Goal: Transaction & Acquisition: Purchase product/service

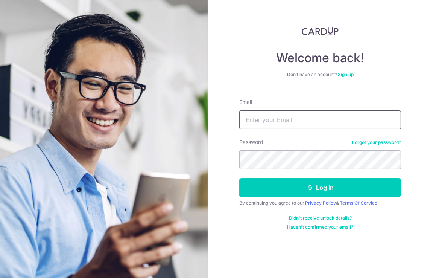
click at [304, 124] on input "Email" at bounding box center [320, 119] width 162 height 19
type input "[PERSON_NAME][EMAIL_ADDRESS][DOMAIN_NAME]"
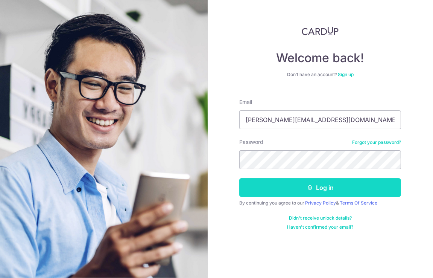
click at [327, 192] on button "Log in" at bounding box center [320, 187] width 162 height 19
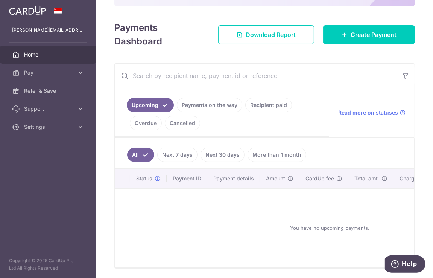
scroll to position [119, 0]
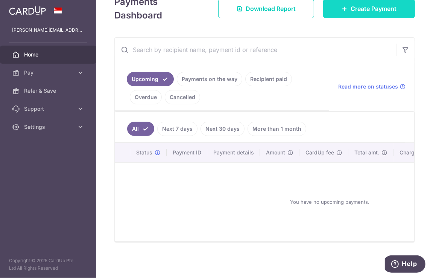
click at [365, 8] on span "Create Payment" at bounding box center [374, 8] width 46 height 9
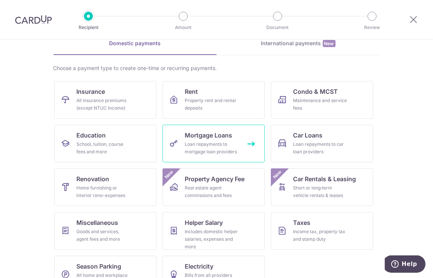
scroll to position [59, 0]
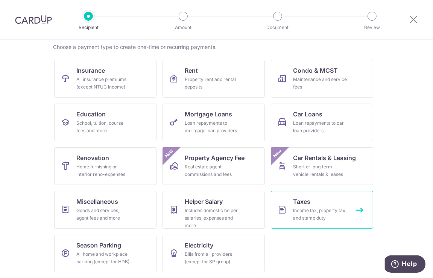
click at [302, 210] on div "Income tax, property tax and stamp duty" at bounding box center [321, 214] width 54 height 15
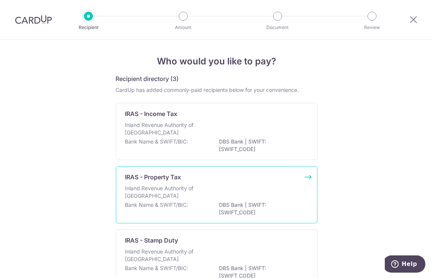
scroll to position [38, 0]
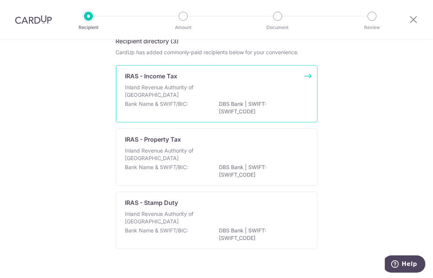
click at [167, 77] on p "IRAS - Income Tax" at bounding box center [151, 76] width 52 height 9
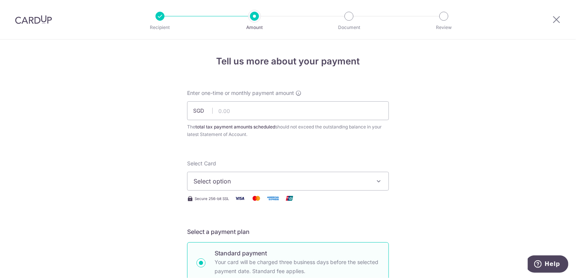
click at [377, 180] on icon "button" at bounding box center [379, 181] width 8 height 8
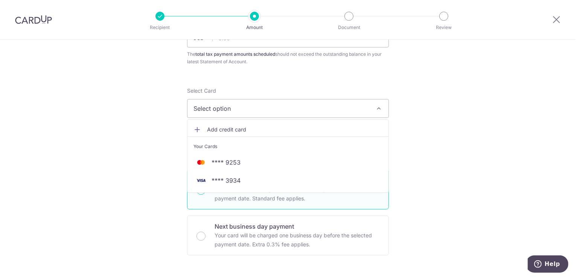
scroll to position [113, 0]
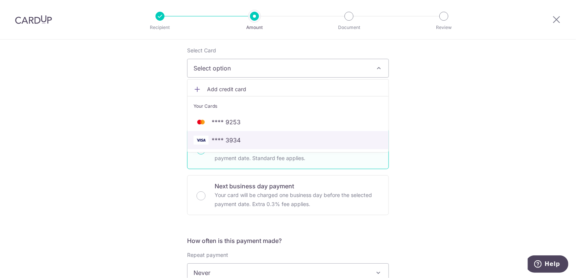
click at [201, 141] on img at bounding box center [200, 139] width 15 height 9
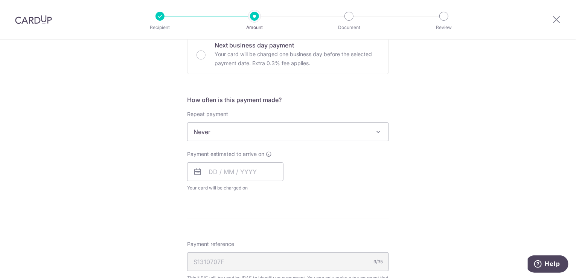
scroll to position [263, 0]
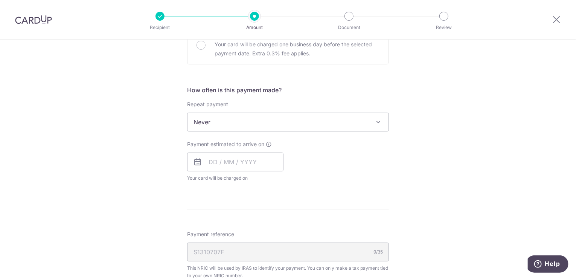
click at [376, 123] on span at bounding box center [378, 121] width 9 height 9
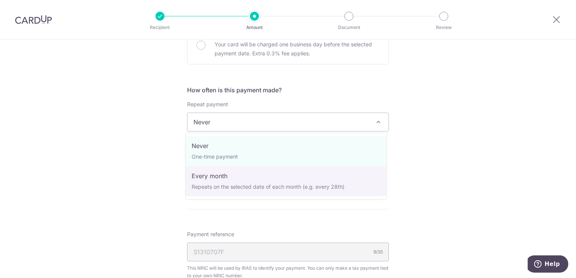
select select "3"
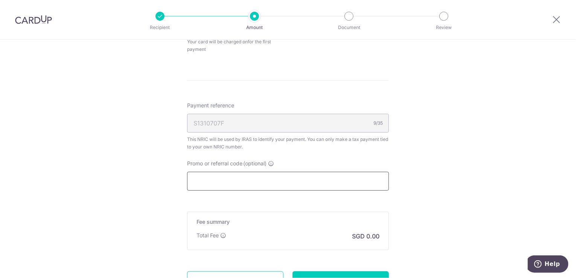
scroll to position [545, 0]
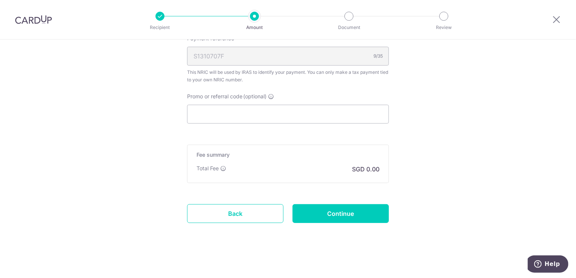
click at [361, 165] on p "SGD 0.00" at bounding box center [365, 168] width 27 height 9
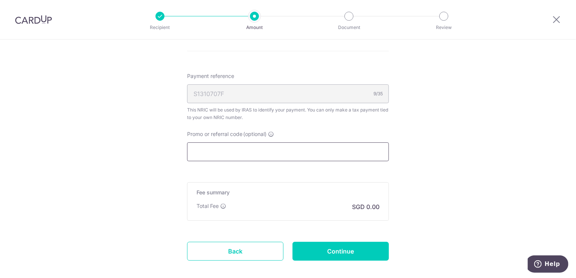
click at [218, 154] on input "Promo or referral code (optional)" at bounding box center [288, 151] width 202 height 19
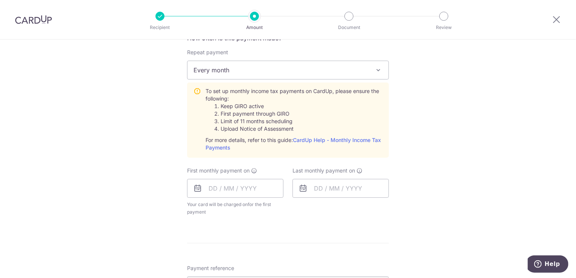
scroll to position [282, 0]
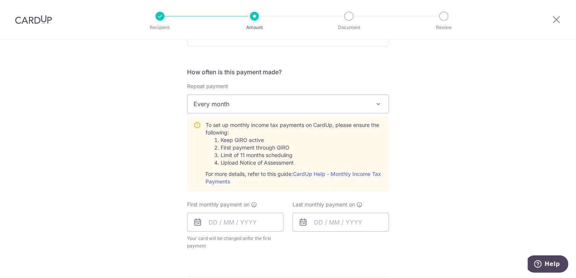
type input "VTAX25R"
click at [233, 223] on input "text" at bounding box center [235, 222] width 96 height 19
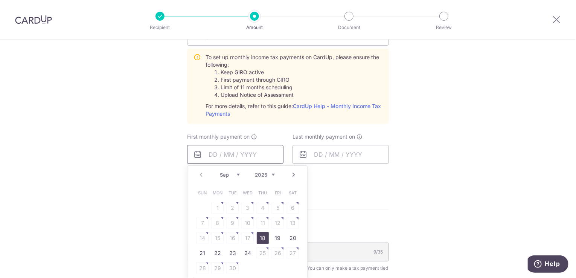
scroll to position [357, 0]
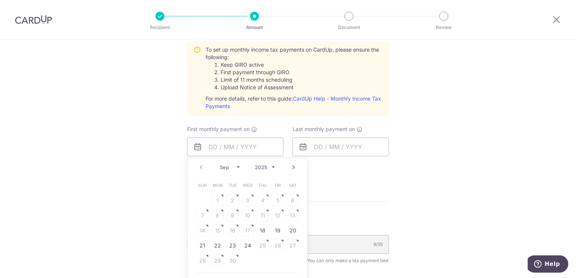
click at [292, 166] on link "Next" at bounding box center [293, 167] width 9 height 9
click at [198, 167] on link "Prev" at bounding box center [200, 167] width 9 height 9
click at [292, 164] on link "Next" at bounding box center [293, 167] width 9 height 9
click at [293, 166] on link "Next" at bounding box center [293, 167] width 9 height 9
click at [198, 165] on link "Prev" at bounding box center [200, 167] width 9 height 9
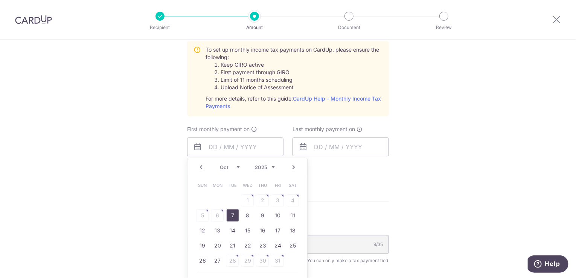
click at [230, 213] on link "7" at bounding box center [233, 215] width 12 height 12
type input "07/10/2025"
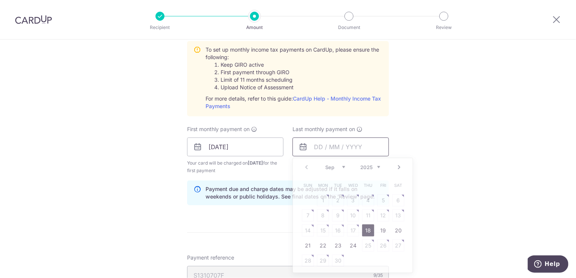
click at [349, 146] on input "text" at bounding box center [340, 146] width 96 height 19
click at [397, 166] on link "Next" at bounding box center [398, 167] width 9 height 9
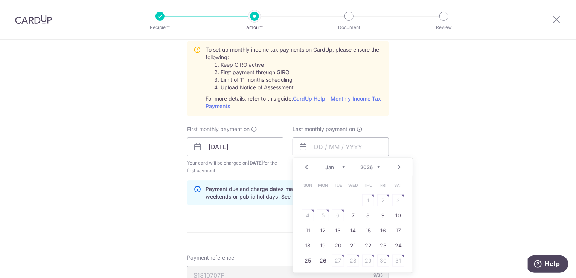
click at [397, 166] on link "Next" at bounding box center [398, 167] width 9 height 9
click at [334, 215] on table "Sun Mon Tue Wed Thu Fri Sat 1 2 3 4 5 6 7 8 9 10 11 12 13 14 15 16 17 18 19 20 …" at bounding box center [352, 223] width 105 height 90
click at [318, 145] on input "text" at bounding box center [340, 146] width 96 height 19
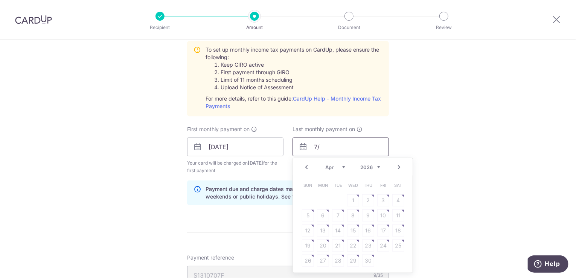
type input "7"
click at [303, 166] on link "Prev" at bounding box center [306, 167] width 9 height 9
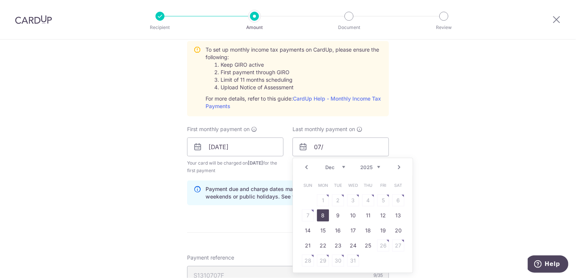
click at [321, 216] on link "8" at bounding box center [323, 215] width 12 height 12
type input "08/12/2025"
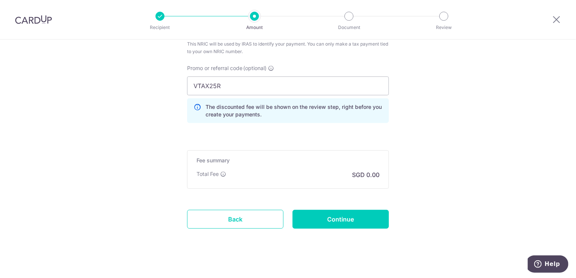
scroll to position [610, 0]
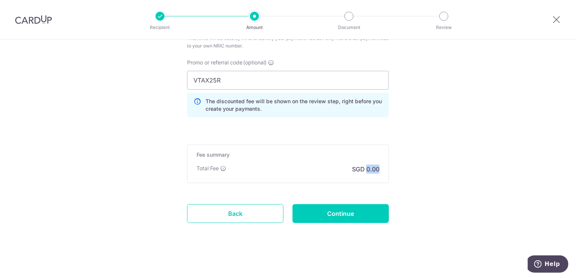
drag, startPoint x: 365, startPoint y: 166, endPoint x: 381, endPoint y: 169, distance: 16.1
click at [381, 169] on div "Fee summary Base fee Extend fee Next-day fee Total Fee SGD 0.00" at bounding box center [288, 164] width 202 height 38
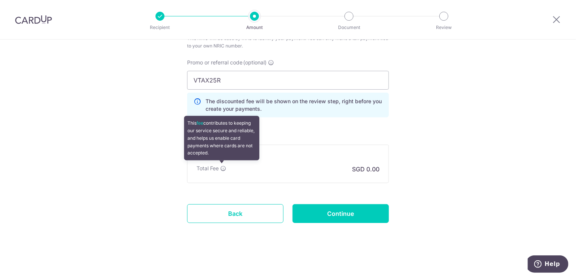
click at [223, 168] on icon at bounding box center [223, 168] width 6 height 6
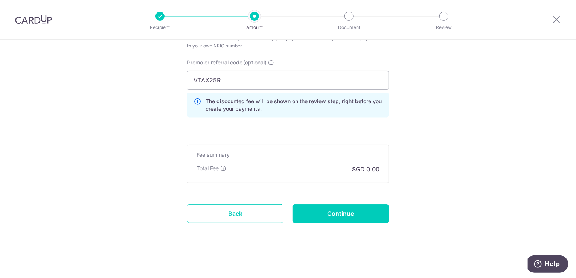
click at [313, 174] on div "Fee summary Base fee Extend fee Next-day fee Total Fee SGD 0.00" at bounding box center [288, 164] width 202 height 38
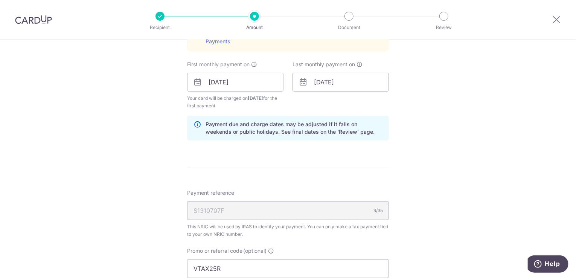
click at [221, 209] on div "S1310707F 9/35" at bounding box center [288, 210] width 202 height 19
click at [209, 210] on div "S1310707F 9/35" at bounding box center [288, 210] width 202 height 19
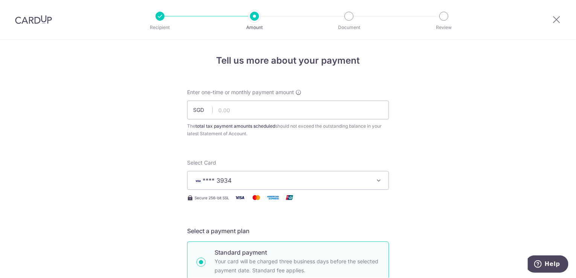
scroll to position [0, 0]
click at [227, 112] on input "text" at bounding box center [288, 110] width 202 height 19
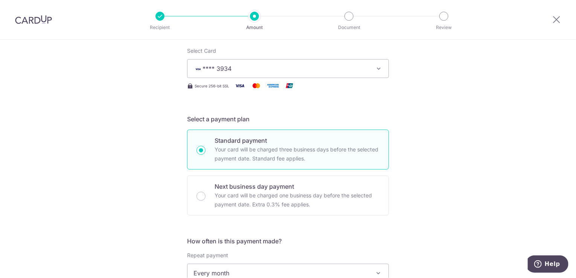
scroll to position [113, 0]
type input "1,356.30"
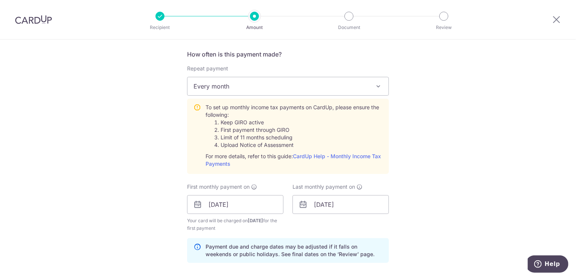
scroll to position [339, 0]
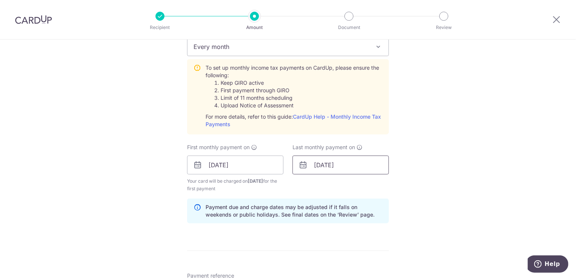
click at [340, 164] on input "[DATE]" at bounding box center [340, 164] width 96 height 19
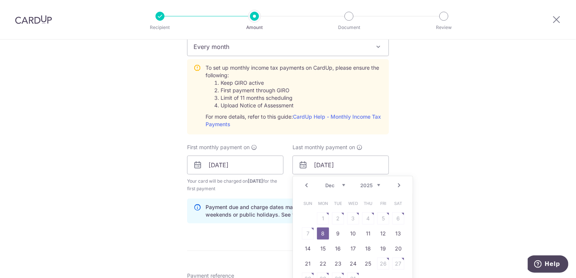
click at [397, 184] on link "Next" at bounding box center [398, 185] width 9 height 9
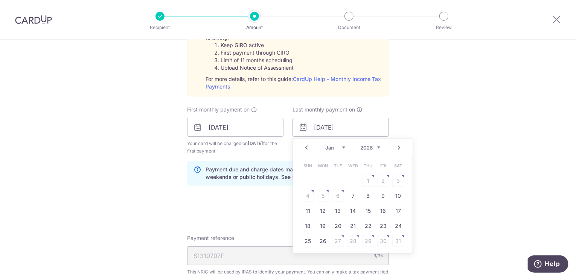
click at [397, 147] on link "Next" at bounding box center [398, 147] width 9 height 9
click at [397, 145] on link "Next" at bounding box center [398, 147] width 9 height 9
click at [303, 146] on link "Prev" at bounding box center [306, 147] width 9 height 9
click at [323, 197] on link "9" at bounding box center [323, 196] width 12 height 12
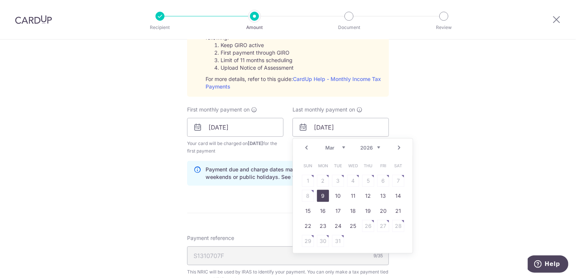
type input "[DATE]"
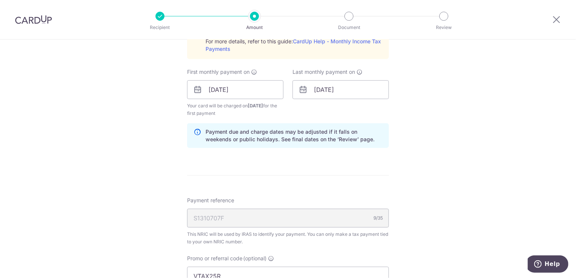
scroll to position [610, 0]
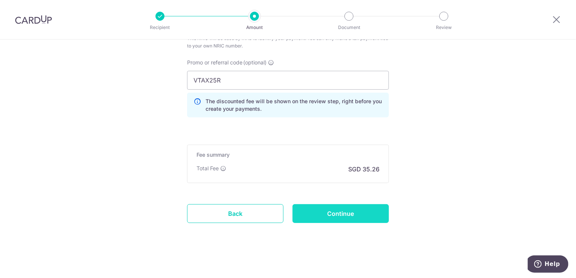
click at [338, 214] on input "Continue" at bounding box center [340, 213] width 96 height 19
type input "Create Schedule"
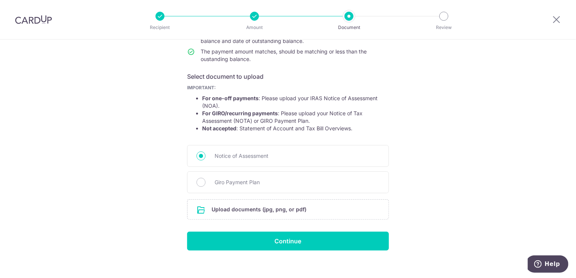
scroll to position [105, 0]
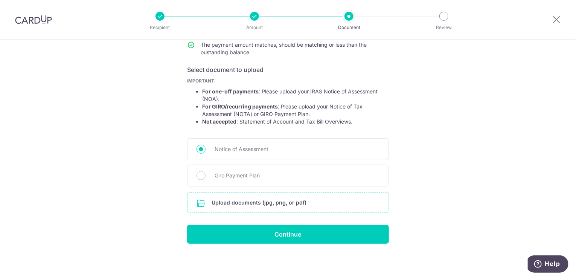
click at [259, 198] on input "file" at bounding box center [287, 203] width 201 height 20
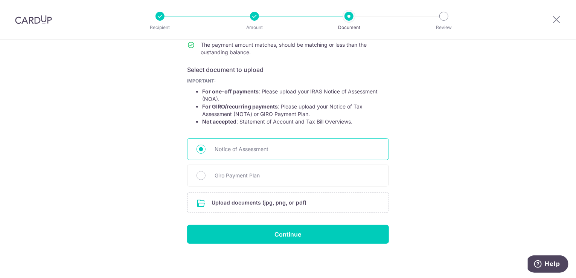
click at [215, 148] on span "Notice of Assessment" at bounding box center [297, 149] width 165 height 9
click at [205, 148] on input "Notice of Assessment" at bounding box center [200, 149] width 9 height 9
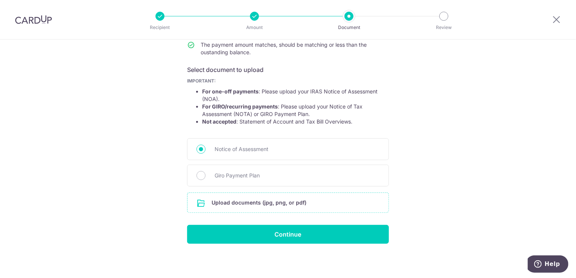
click at [242, 204] on input "file" at bounding box center [287, 203] width 201 height 20
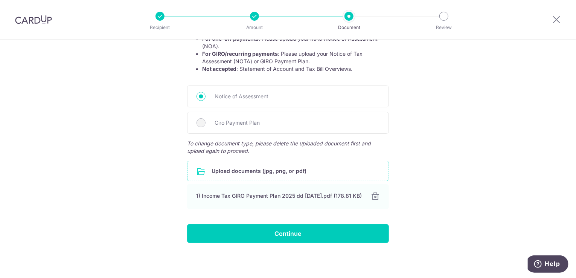
scroll to position [161, 0]
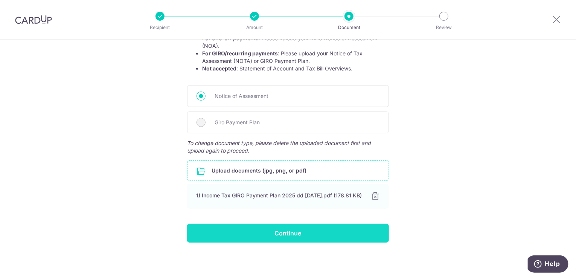
click at [272, 233] on input "Continue" at bounding box center [288, 233] width 202 height 19
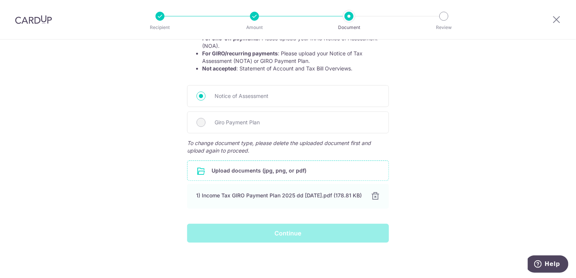
click at [294, 237] on div "Continue" at bounding box center [288, 233] width 211 height 19
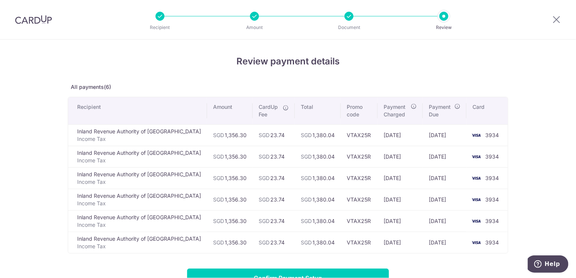
scroll to position [111, 0]
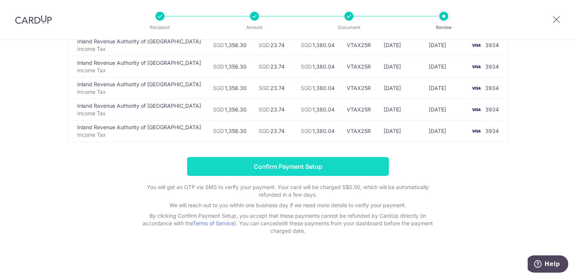
click at [288, 164] on input "Confirm Payment Setup" at bounding box center [288, 166] width 202 height 19
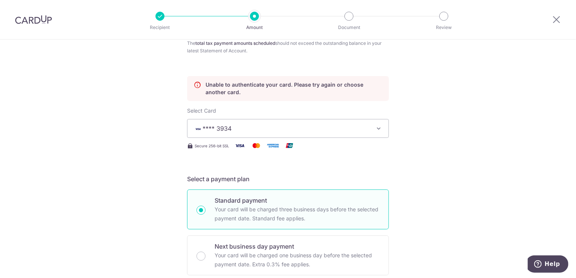
scroll to position [82, 0]
click at [377, 131] on icon "button" at bounding box center [379, 130] width 8 height 8
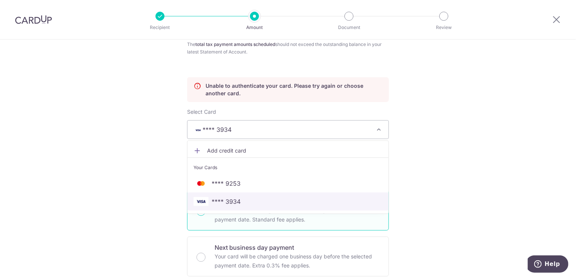
click at [222, 198] on span "**** 3934" at bounding box center [226, 201] width 29 height 9
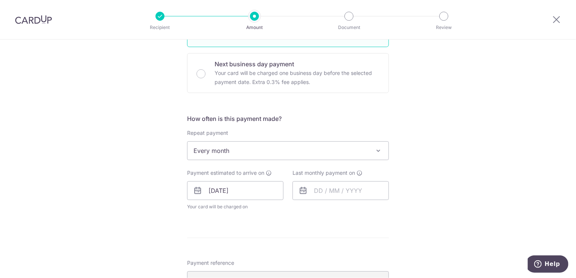
scroll to position [308, 0]
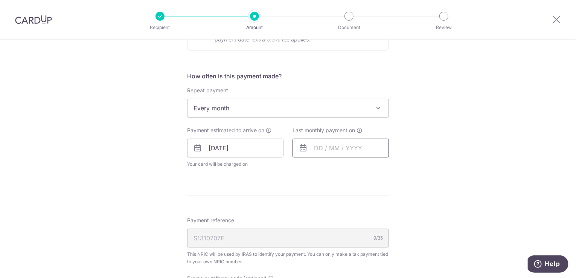
click at [327, 148] on input "text" at bounding box center [340, 148] width 96 height 19
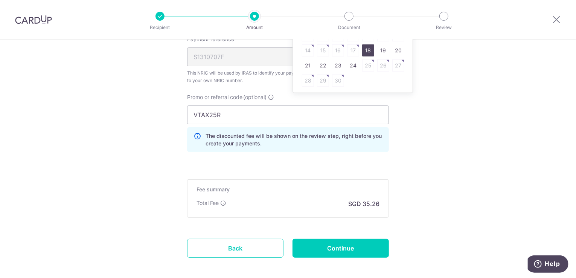
scroll to position [376, 0]
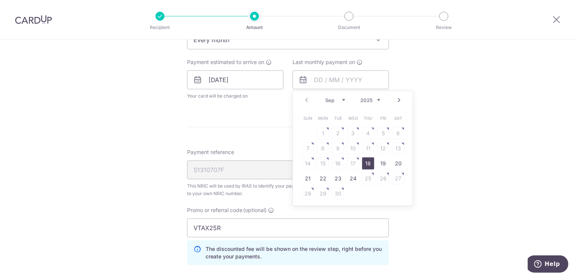
click at [397, 98] on link "Next" at bounding box center [398, 100] width 9 height 9
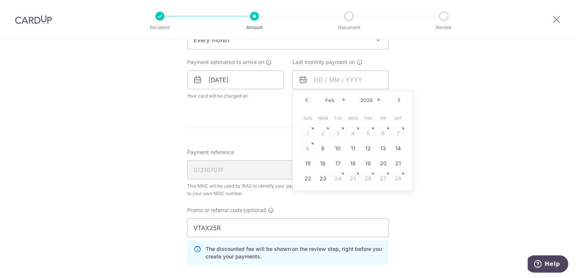
click at [397, 98] on link "Next" at bounding box center [398, 100] width 9 height 9
click at [321, 147] on link "9" at bounding box center [323, 148] width 12 height 12
type input "09/03/2026"
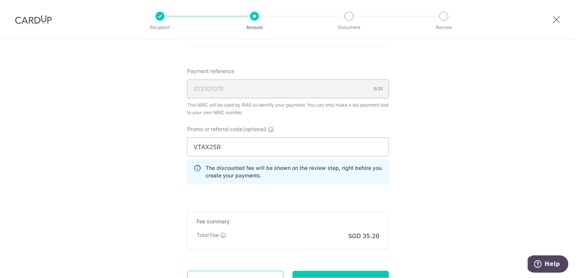
scroll to position [527, 0]
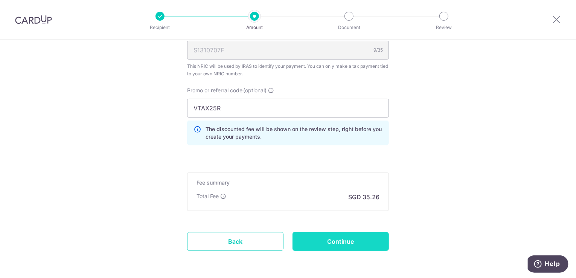
click at [346, 241] on input "Continue" at bounding box center [340, 241] width 96 height 19
type input "Update Schedule"
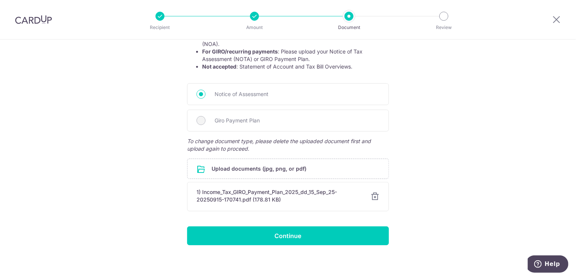
scroll to position [162, 0]
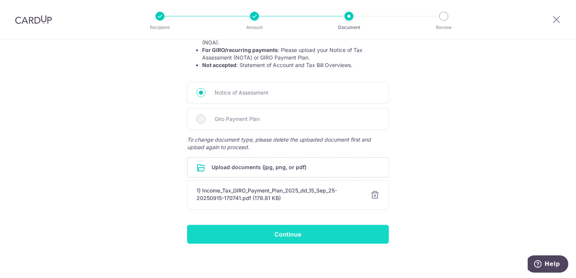
click at [288, 235] on input "Continue" at bounding box center [288, 234] width 202 height 19
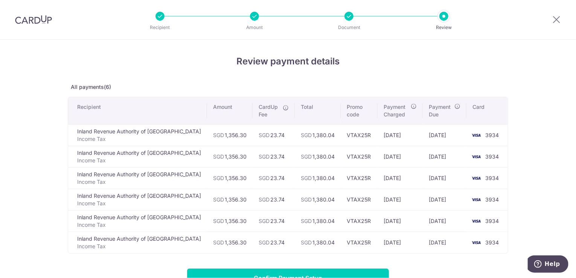
scroll to position [111, 0]
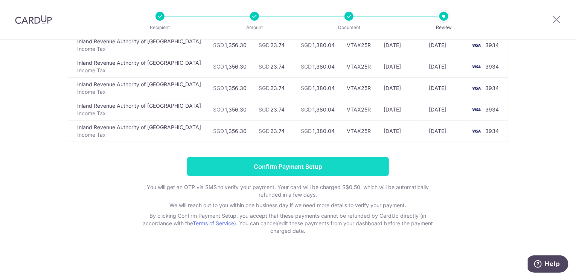
click at [301, 166] on input "Confirm Payment Setup" at bounding box center [288, 166] width 202 height 19
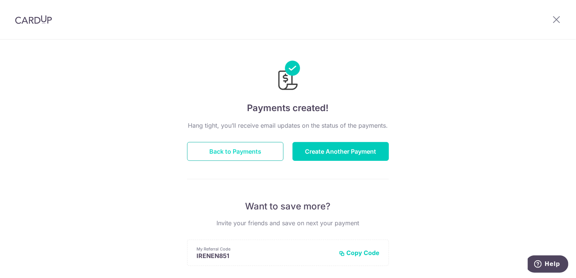
click at [241, 152] on button "Back to Payments" at bounding box center [235, 151] width 96 height 19
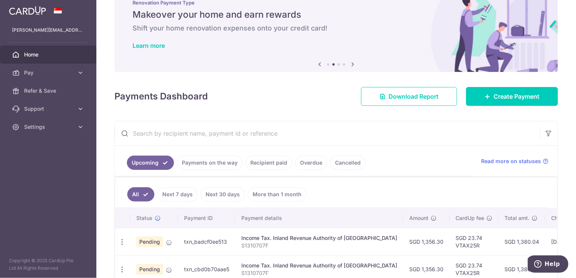
scroll to position [38, 0]
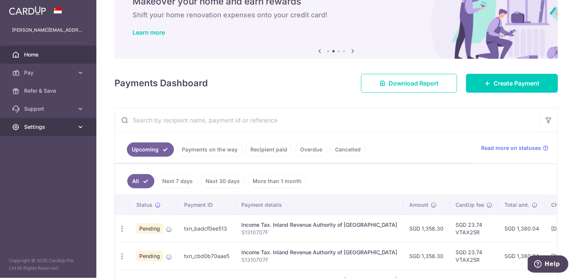
click at [34, 125] on span "Settings" at bounding box center [49, 127] width 50 height 8
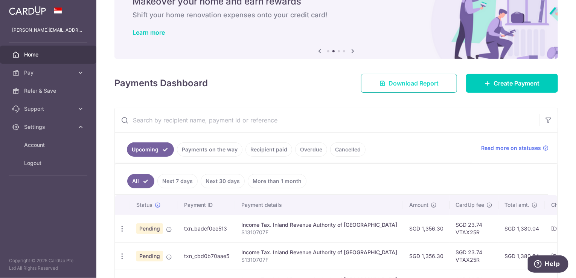
click at [430, 87] on span "Download Report" at bounding box center [413, 83] width 50 height 9
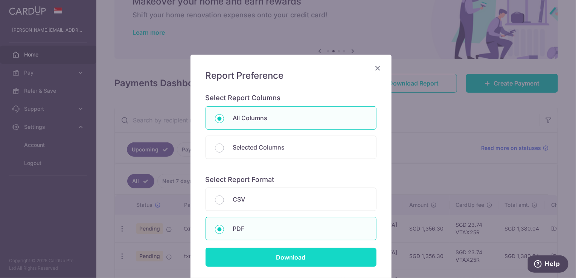
click at [283, 259] on input "Download" at bounding box center [290, 257] width 171 height 19
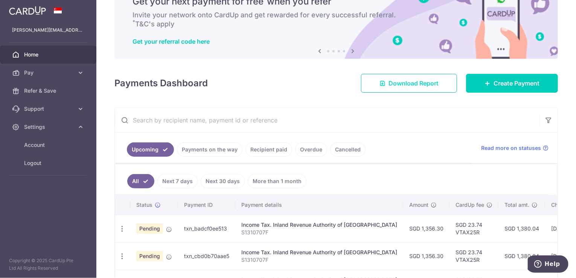
click at [418, 83] on span "Download Report" at bounding box center [413, 83] width 50 height 9
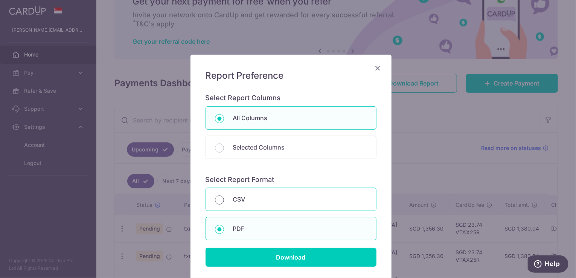
click at [217, 198] on input "CSV" at bounding box center [219, 199] width 9 height 9
radio input "true"
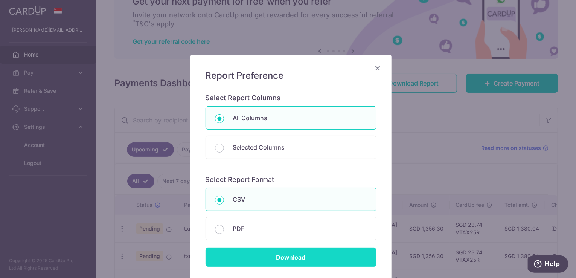
click at [288, 256] on input "Download" at bounding box center [290, 257] width 171 height 19
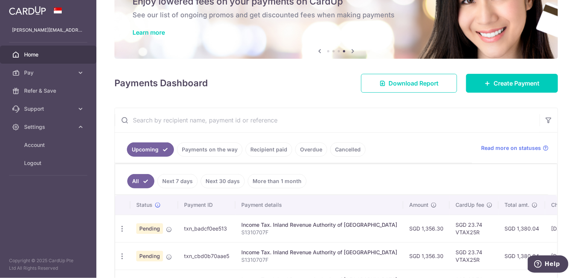
click at [265, 148] on link "Recipient paid" at bounding box center [268, 149] width 47 height 14
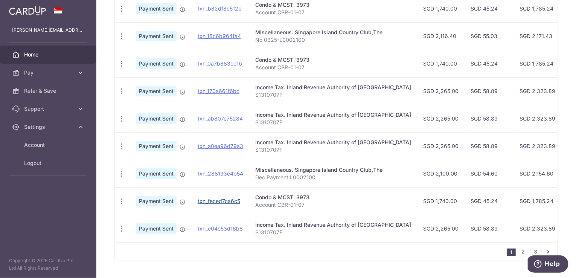
scroll to position [236, 0]
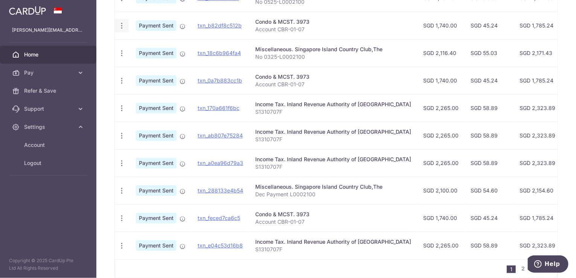
click at [119, 24] on icon "button" at bounding box center [122, 26] width 8 height 8
click at [126, 46] on icon at bounding box center [125, 46] width 9 height 9
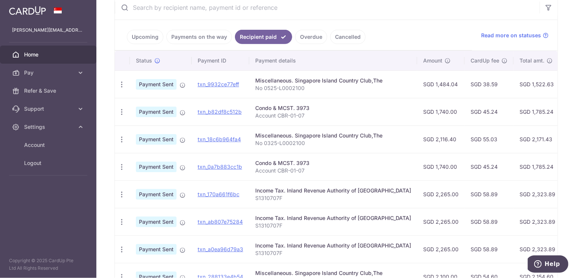
scroll to position [151, 0]
click at [121, 167] on icon "button" at bounding box center [122, 167] width 8 height 8
click at [147, 184] on span "PDF Receipt" at bounding box center [161, 187] width 51 height 8
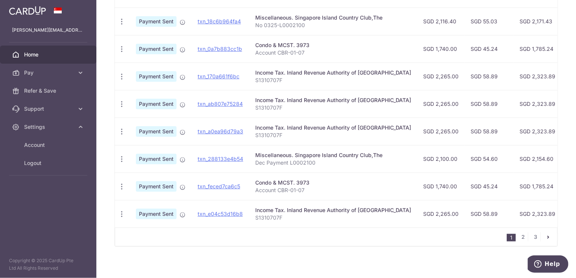
scroll to position [274, 0]
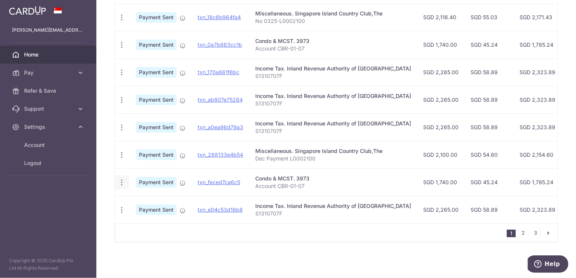
click at [122, 178] on icon "button" at bounding box center [122, 182] width 8 height 8
click at [124, 198] on icon at bounding box center [125, 202] width 9 height 9
click at [519, 233] on link "2" at bounding box center [523, 232] width 9 height 9
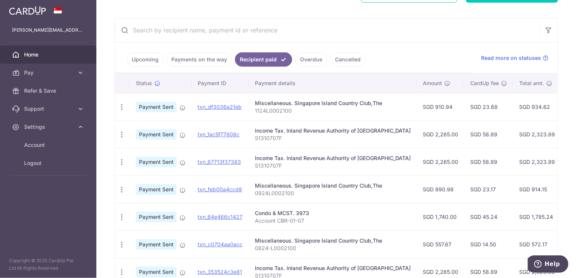
scroll to position [140, 0]
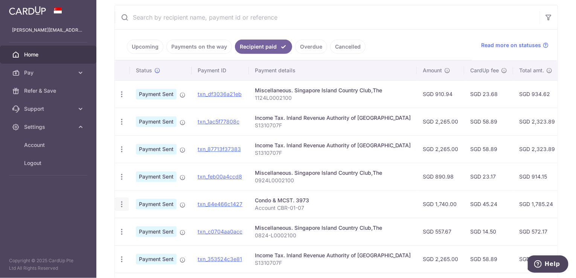
click at [122, 202] on icon "button" at bounding box center [122, 204] width 8 height 8
click at [125, 222] on icon at bounding box center [125, 224] width 9 height 9
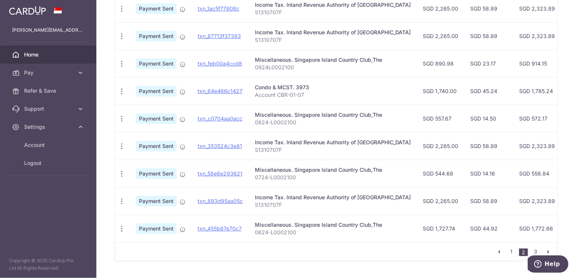
scroll to position [274, 0]
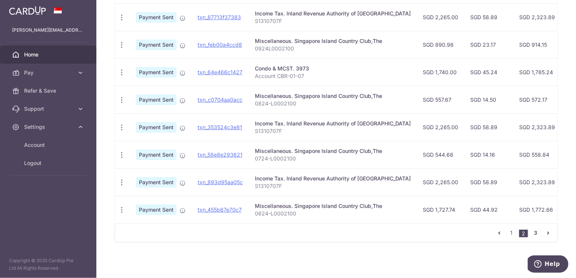
click at [533, 232] on link "3" at bounding box center [535, 232] width 9 height 9
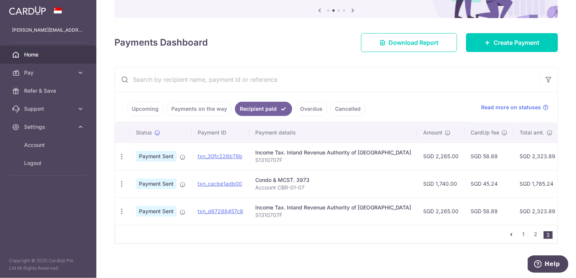
scroll to position [82, 0]
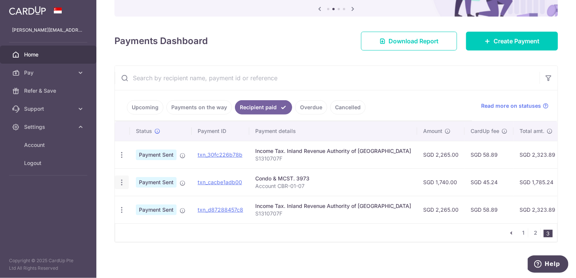
click at [122, 178] on icon "button" at bounding box center [122, 182] width 8 height 8
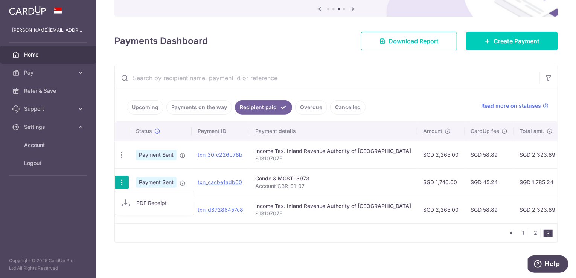
click at [126, 198] on icon at bounding box center [125, 202] width 9 height 9
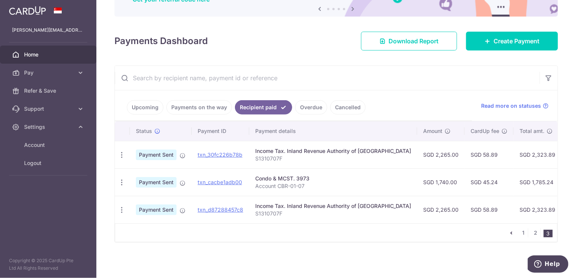
click at [399, 76] on input "text" at bounding box center [327, 78] width 425 height 24
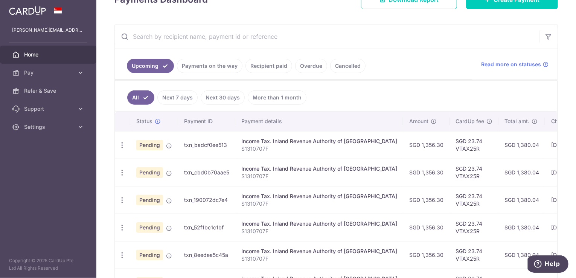
scroll to position [113, 0]
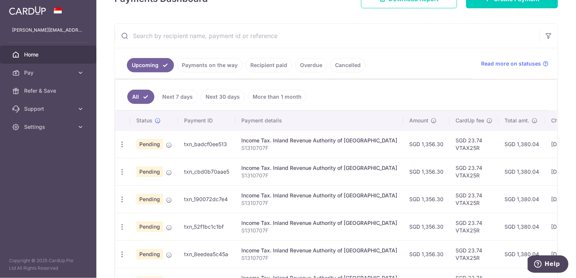
click at [267, 64] on link "Recipient paid" at bounding box center [268, 65] width 47 height 14
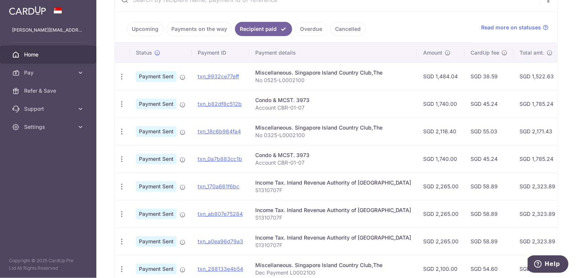
scroll to position [39, 0]
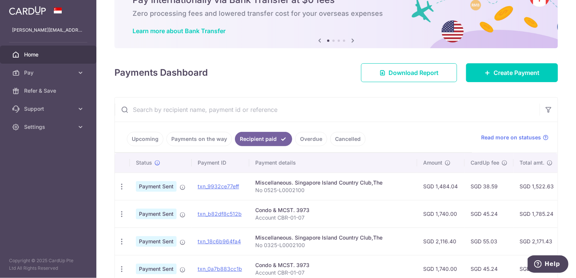
click at [314, 140] on link "Overdue" at bounding box center [311, 139] width 32 height 14
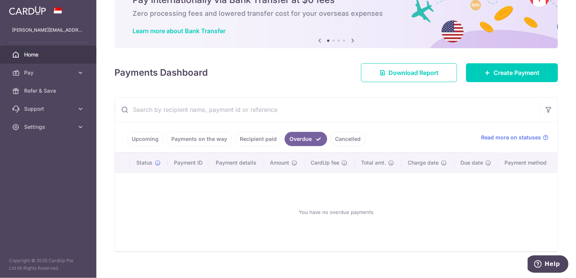
click at [30, 54] on span "Home" at bounding box center [49, 55] width 50 height 8
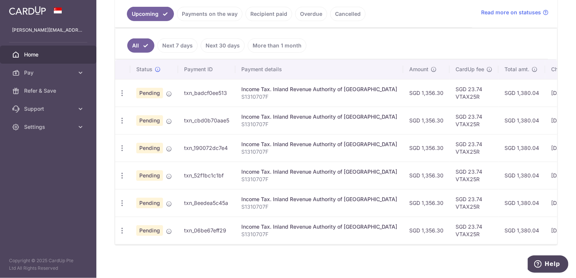
scroll to position [178, 0]
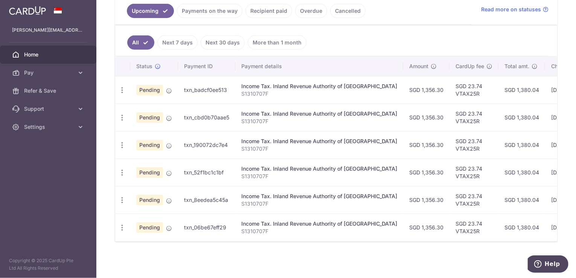
click at [41, 56] on span "Home" at bounding box center [49, 55] width 50 height 8
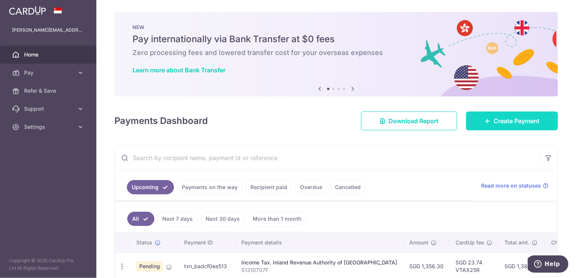
click at [513, 120] on span "Create Payment" at bounding box center [516, 120] width 46 height 9
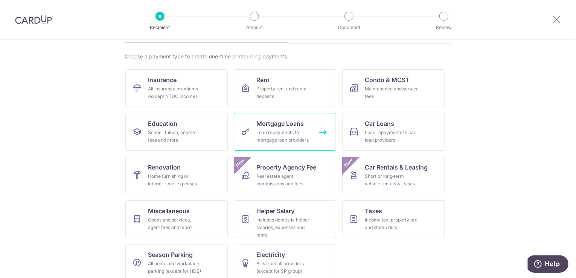
scroll to position [59, 0]
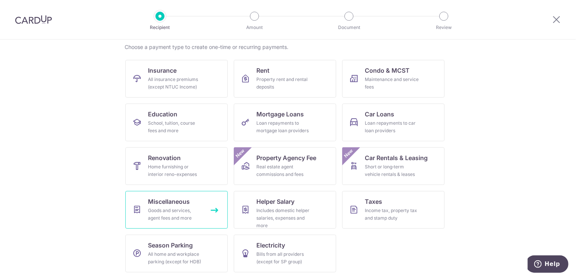
click at [169, 202] on span "Miscellaneous" at bounding box center [169, 201] width 42 height 9
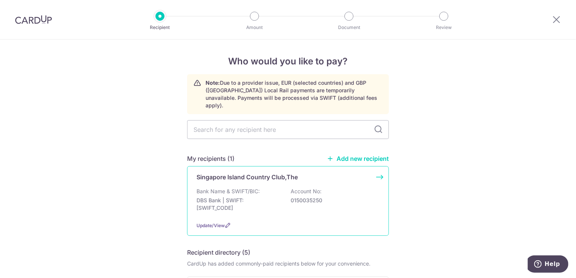
click at [280, 172] on p "Singapore Island Country Club,The" at bounding box center [246, 176] width 101 height 9
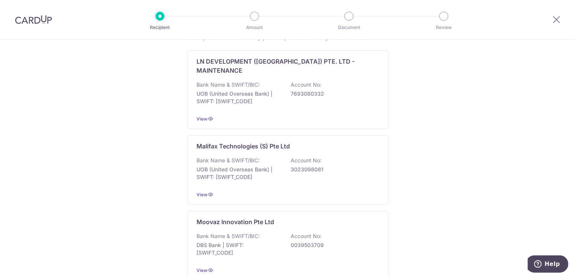
scroll to position [409, 0]
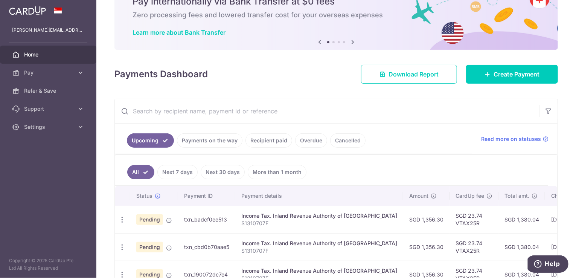
scroll to position [75, 0]
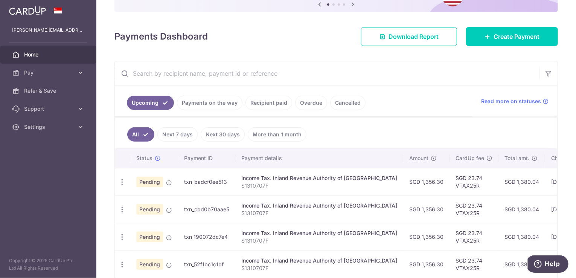
click at [267, 102] on link "Recipient paid" at bounding box center [268, 103] width 47 height 14
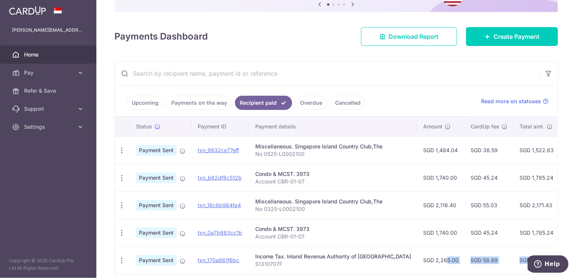
drag, startPoint x: 329, startPoint y: 274, endPoint x: 411, endPoint y: 272, distance: 82.8
click at [561, 157] on td "04/07/2025" at bounding box center [586, 149] width 51 height 27
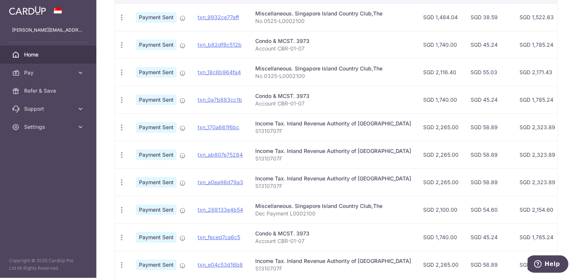
scroll to position [265, 0]
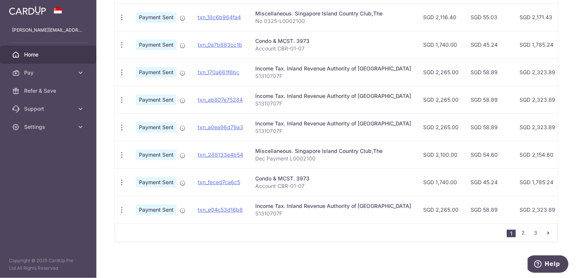
click at [545, 232] on icon "pager" at bounding box center [548, 233] width 6 height 6
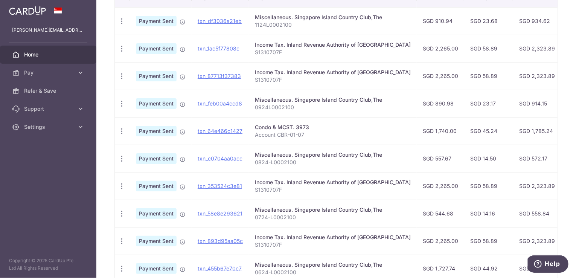
scroll to position [244, 0]
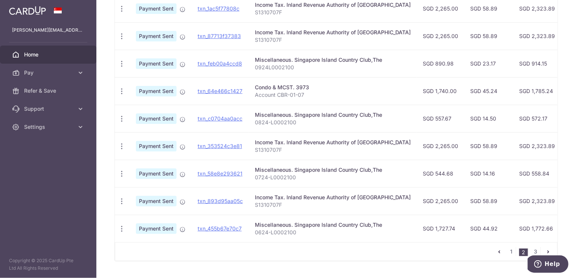
click at [545, 254] on icon "pager" at bounding box center [548, 251] width 6 height 6
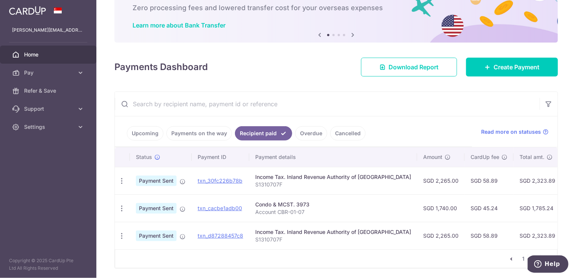
scroll to position [73, 0]
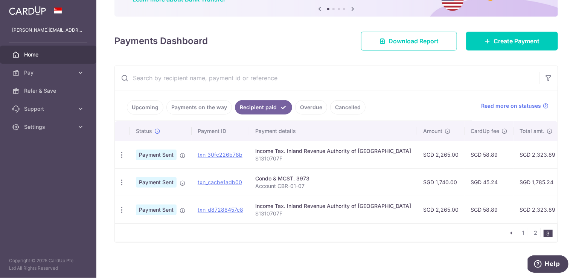
click at [508, 234] on icon "pager" at bounding box center [511, 233] width 6 height 6
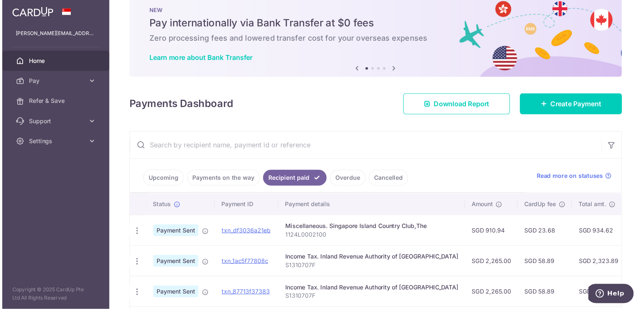
scroll to position [19, 0]
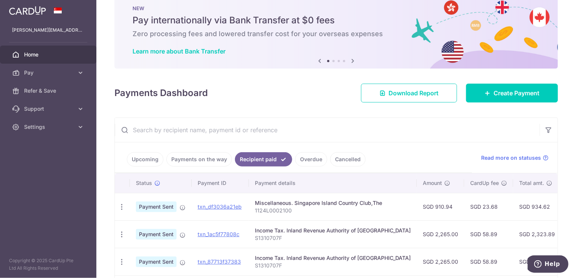
click at [91, 5] on div at bounding box center [48, 10] width 96 height 21
click at [90, 6] on div at bounding box center [48, 10] width 96 height 21
drag, startPoint x: 90, startPoint y: 6, endPoint x: 56, endPoint y: 11, distance: 34.3
click at [90, 6] on div at bounding box center [48, 10] width 96 height 21
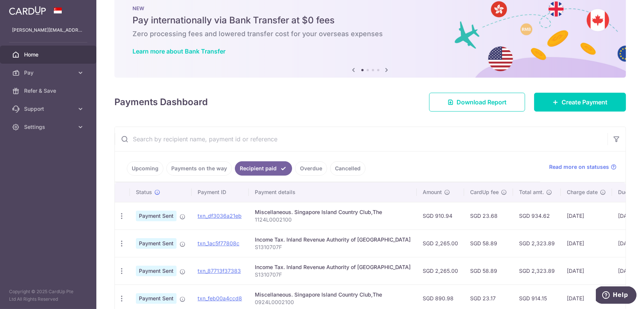
drag, startPoint x: 572, startPoint y: 2, endPoint x: 398, endPoint y: 27, distance: 176.3
click at [398, 27] on div "NEW Pay internationally via Bank Transfer at $0 fees Zero processing fees and l…" at bounding box center [369, 30] width 511 height 75
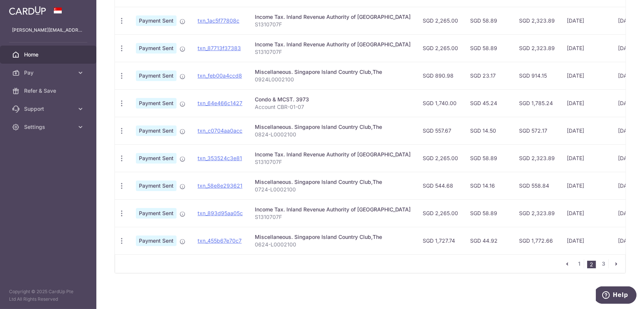
scroll to position [244, 0]
click at [575, 263] on link "1" at bounding box center [579, 263] width 9 height 9
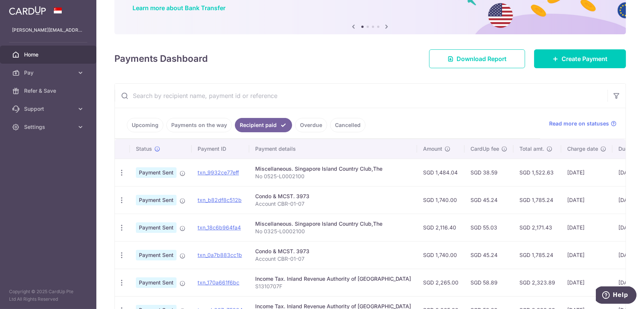
scroll to position [84, 0]
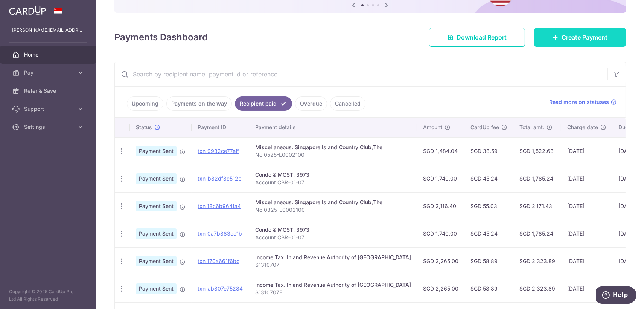
click at [574, 38] on span "Create Payment" at bounding box center [585, 37] width 46 height 9
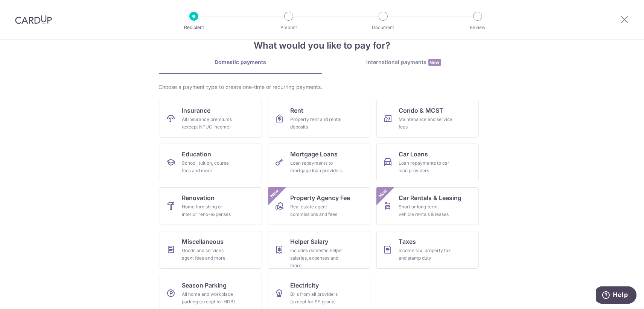
scroll to position [27, 0]
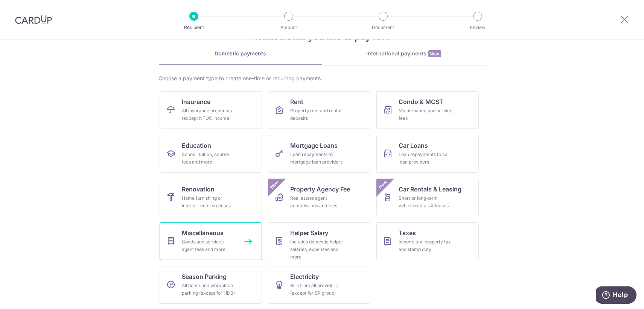
click at [184, 242] on div "Goods and services, agent fees and more" at bounding box center [209, 245] width 54 height 15
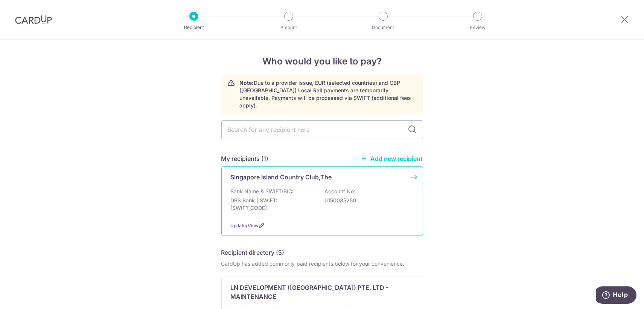
click at [259, 172] on p "Singapore Island Country Club,The" at bounding box center [281, 176] width 101 height 9
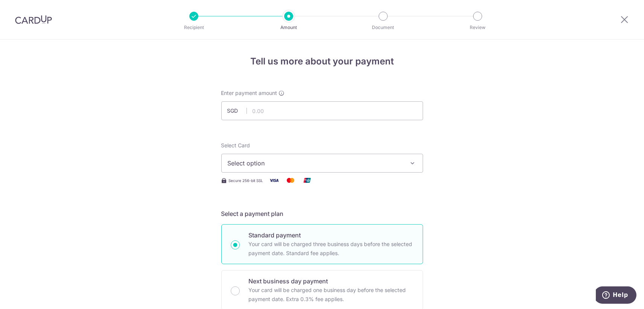
click at [411, 163] on icon "button" at bounding box center [413, 163] width 8 height 8
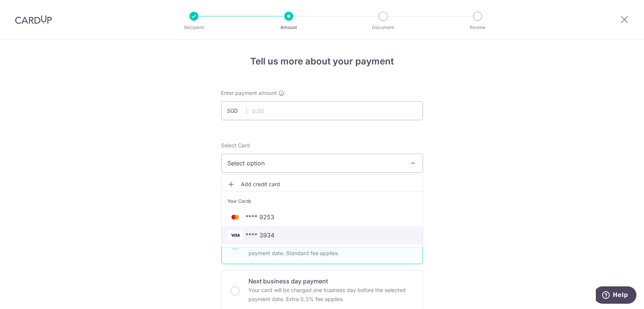
click at [267, 235] on span "**** 3934" at bounding box center [260, 234] width 29 height 9
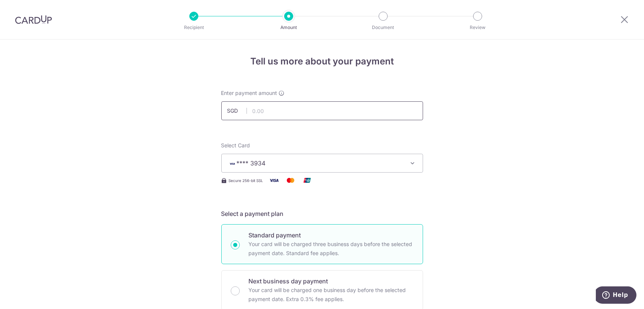
click at [291, 112] on input "text" at bounding box center [322, 110] width 202 height 19
type input "1,892.30"
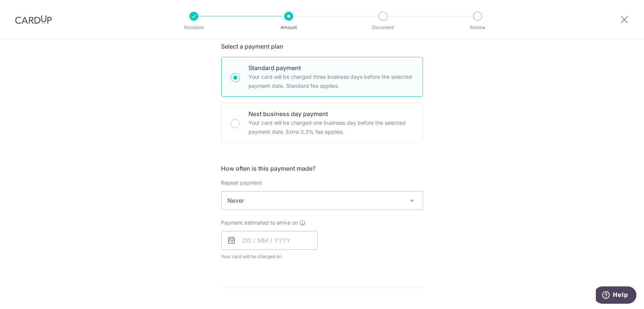
scroll to position [209, 0]
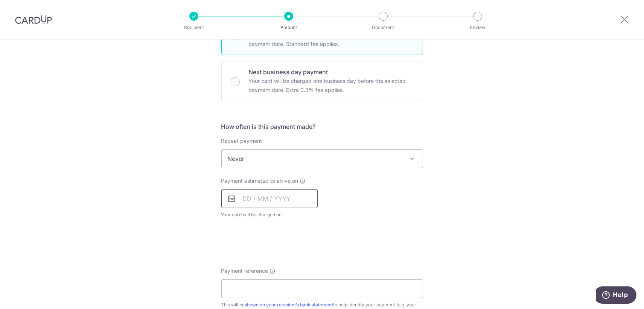
click at [247, 196] on input "text" at bounding box center [269, 198] width 96 height 19
drag, startPoint x: 293, startPoint y: 279, endPoint x: 344, endPoint y: 247, distance: 60.4
click at [294, 279] on link "18" at bounding box center [297, 282] width 12 height 12
type input "18/09/2025"
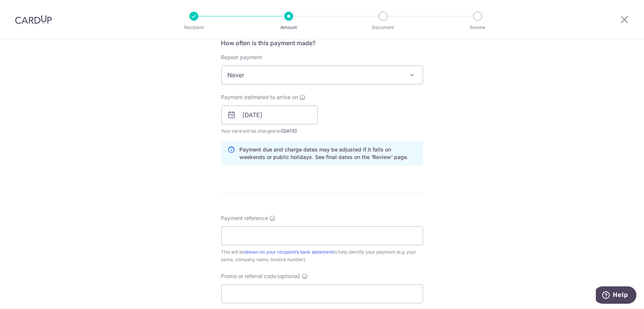
scroll to position [334, 0]
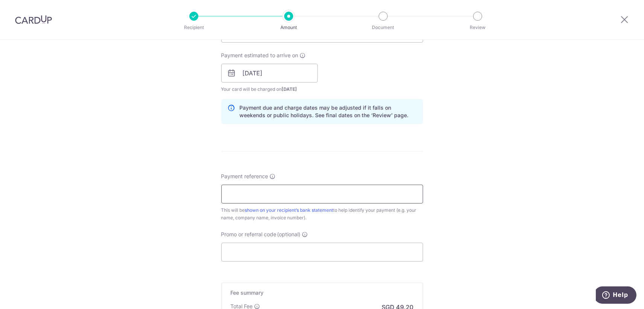
click at [289, 194] on input "Payment reference" at bounding box center [322, 193] width 202 height 19
paste input "L0002100"
type input "L0002100"
click at [256, 248] on input "Promo or referral code (optional)" at bounding box center [322, 251] width 202 height 19
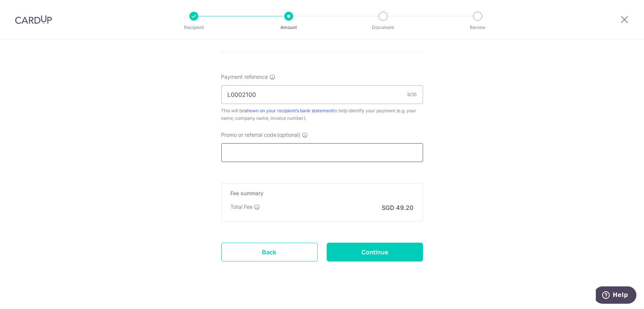
scroll to position [442, 0]
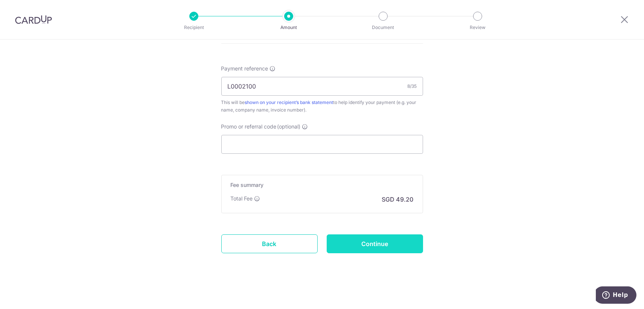
click at [376, 245] on input "Continue" at bounding box center [375, 243] width 96 height 19
type input "Create Schedule"
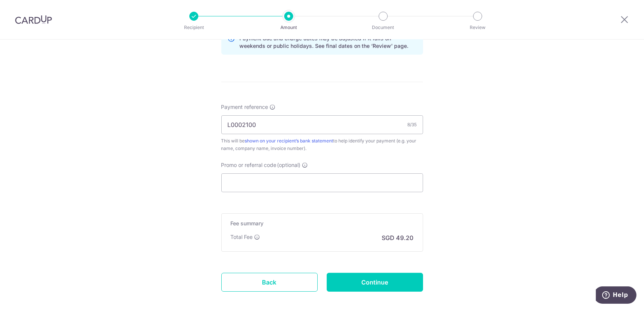
scroll to position [460, 0]
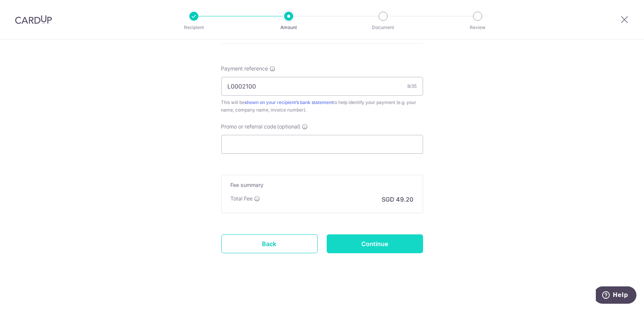
click at [380, 244] on input "Continue" at bounding box center [375, 243] width 96 height 19
type input "Create Schedule"
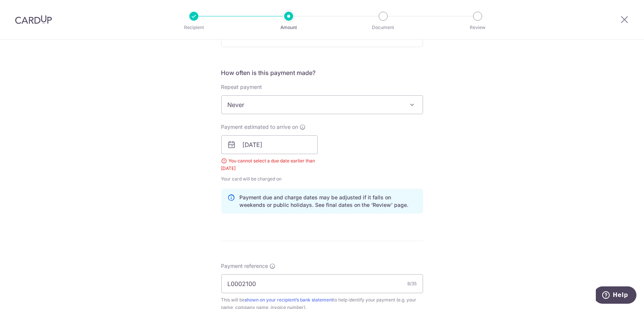
scroll to position [254, 0]
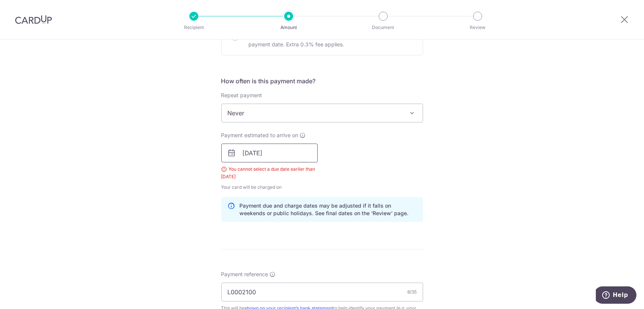
click at [265, 155] on input "[DATE]" at bounding box center [269, 152] width 96 height 19
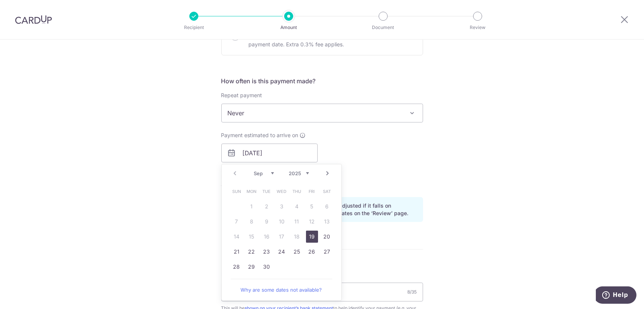
click at [310, 237] on link "19" at bounding box center [312, 236] width 12 height 12
type input "[DATE]"
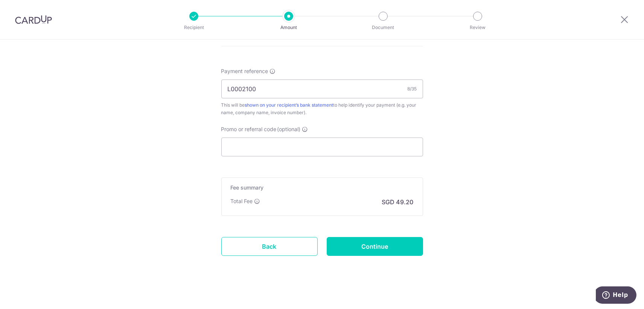
scroll to position [442, 0]
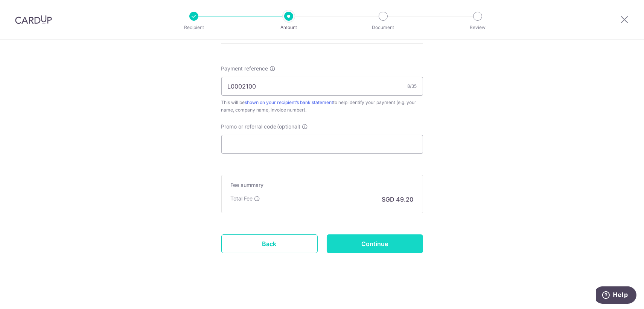
click at [377, 244] on input "Continue" at bounding box center [375, 243] width 96 height 19
type input "Create Schedule"
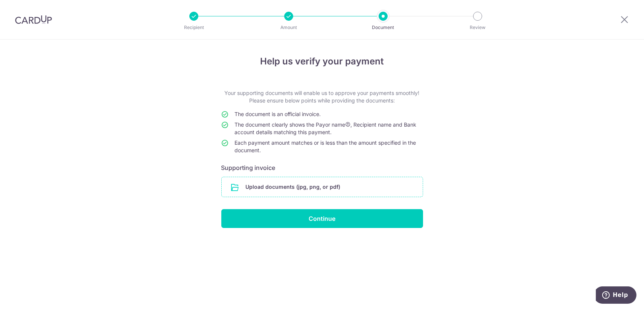
click at [302, 187] on input "file" at bounding box center [322, 187] width 201 height 20
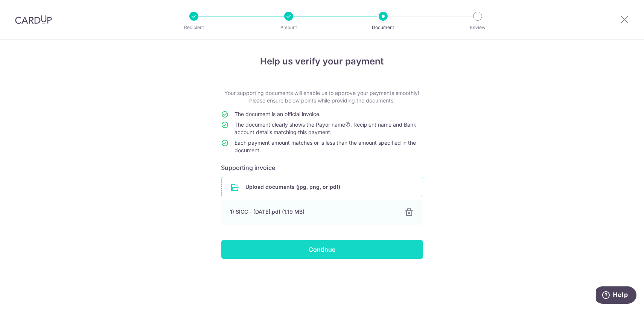
click at [326, 248] on input "Continue" at bounding box center [322, 249] width 202 height 19
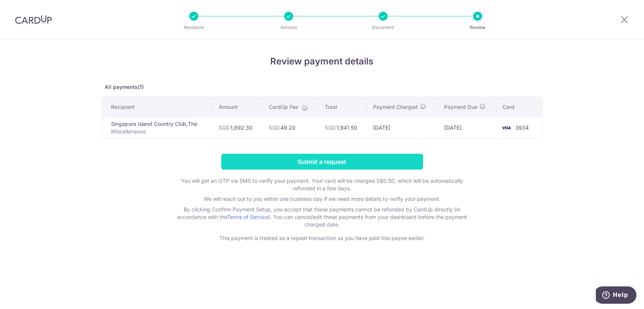
click at [338, 158] on input "Submit a request" at bounding box center [322, 162] width 202 height 16
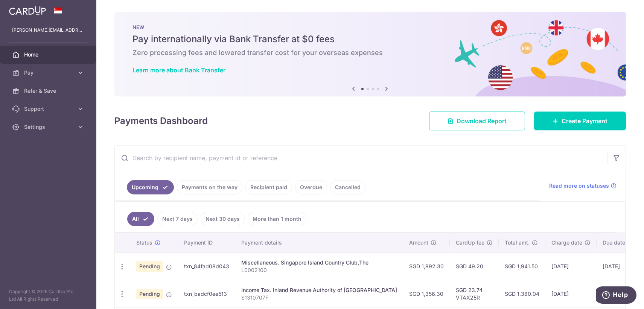
click at [269, 186] on link "Recipient paid" at bounding box center [268, 187] width 47 height 14
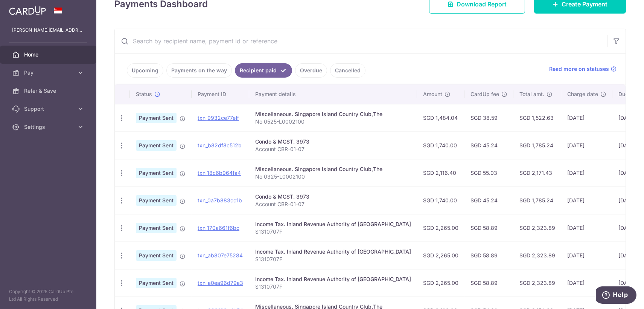
scroll to position [84, 0]
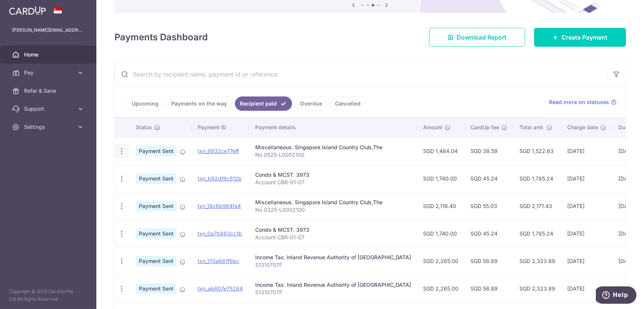
click at [121, 152] on icon "button" at bounding box center [122, 151] width 8 height 8
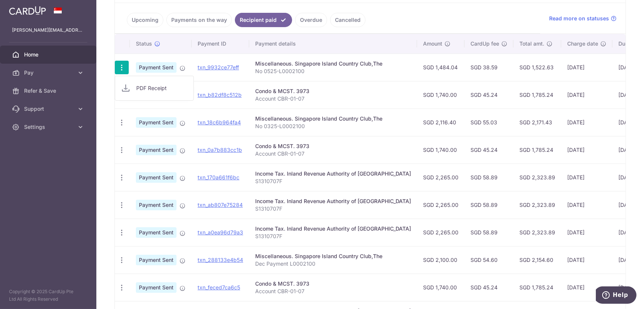
scroll to position [0, 0]
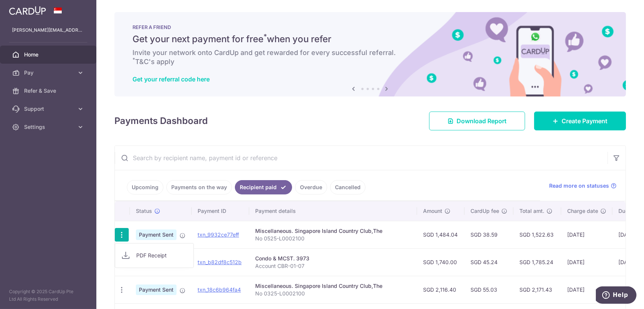
click at [32, 55] on span "Home" at bounding box center [49, 55] width 50 height 8
